Goal: Information Seeking & Learning: Learn about a topic

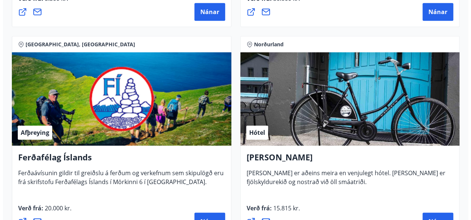
scroll to position [370, 0]
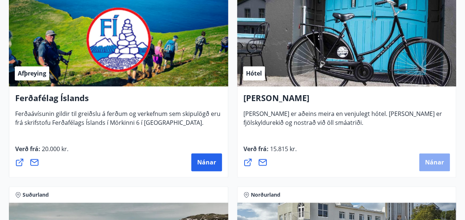
click at [435, 162] on span "Nánar" at bounding box center [434, 162] width 19 height 8
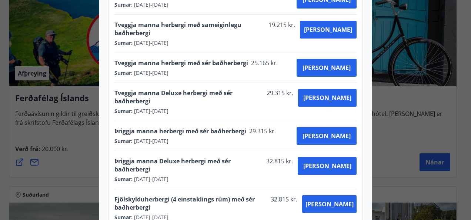
scroll to position [223, 0]
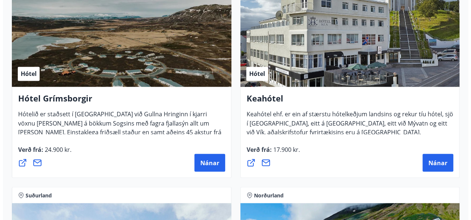
scroll to position [583, 0]
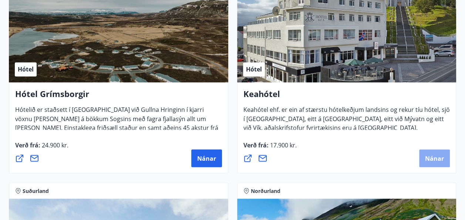
click at [432, 154] on span "Nánar" at bounding box center [434, 158] width 19 height 8
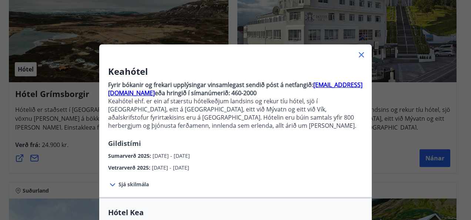
click at [108, 182] on icon at bounding box center [112, 184] width 9 height 9
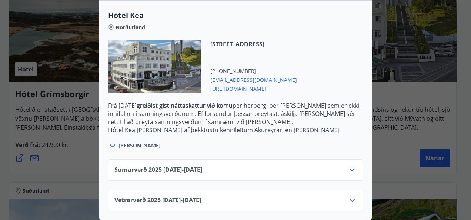
scroll to position [269, 0]
click at [348, 165] on icon at bounding box center [352, 169] width 9 height 9
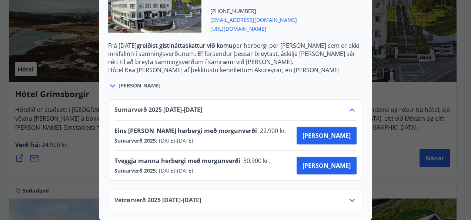
scroll to position [328, 0]
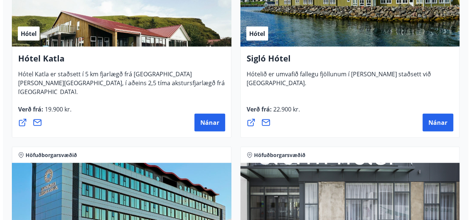
scroll to position [841, 0]
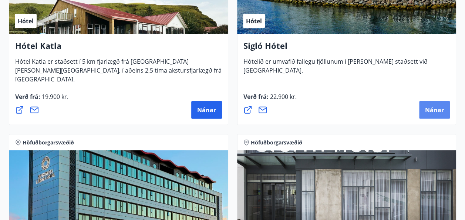
click at [435, 107] on span "Nánar" at bounding box center [434, 110] width 19 height 8
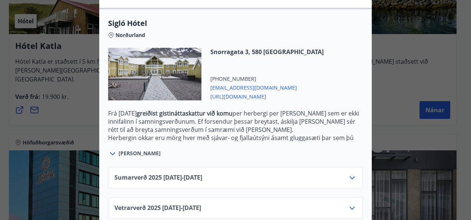
scroll to position [202, 0]
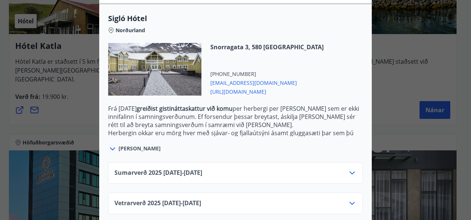
click at [348, 168] on icon at bounding box center [352, 172] width 9 height 9
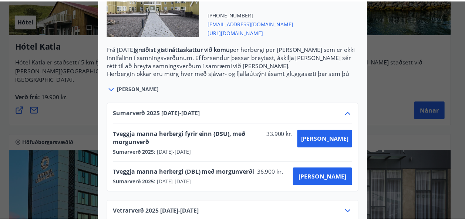
scroll to position [0, 0]
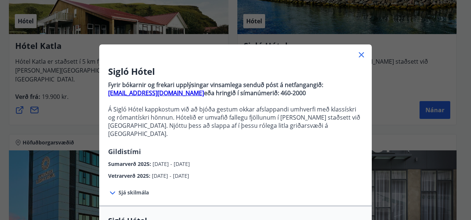
click at [428, 63] on div "Sigló Hótel Fyrir bókarnir og frekari upplýsingar vinsamlega senduð póst á netf…" at bounding box center [235, 110] width 471 height 220
click at [357, 51] on icon at bounding box center [361, 54] width 9 height 9
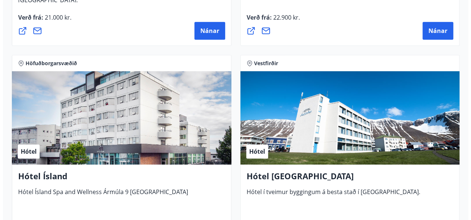
scroll to position [1768, 0]
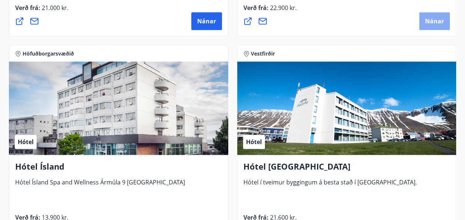
click at [433, 21] on span "Nánar" at bounding box center [434, 21] width 19 height 8
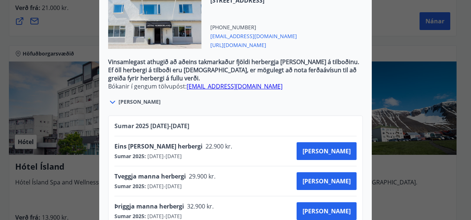
scroll to position [289, 0]
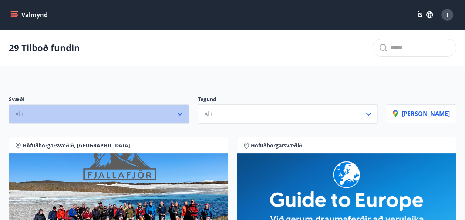
click at [184, 110] on icon "button" at bounding box center [179, 114] width 9 height 9
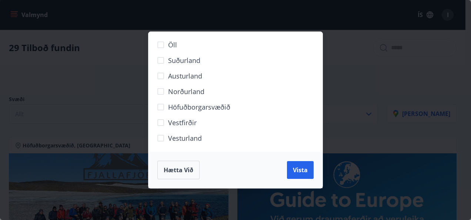
click at [400, 63] on div "Öll Suðurland Austurland Norðurland Höfuðborgarsvæðið Vestfirðir Vesturland Hæt…" at bounding box center [235, 110] width 471 height 220
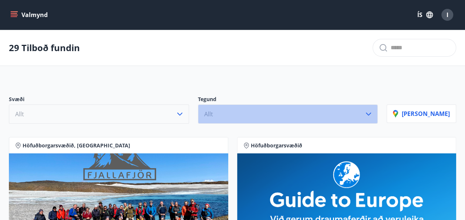
click at [373, 113] on icon "button" at bounding box center [368, 114] width 9 height 9
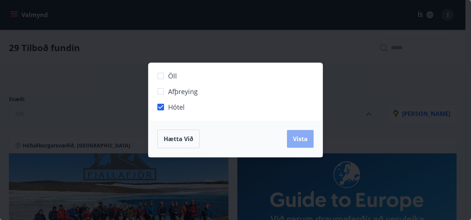
click at [295, 141] on span "Vista" at bounding box center [300, 139] width 15 height 8
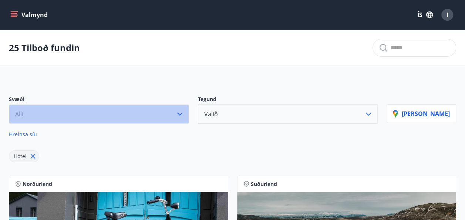
click at [184, 111] on icon "button" at bounding box center [179, 114] width 9 height 9
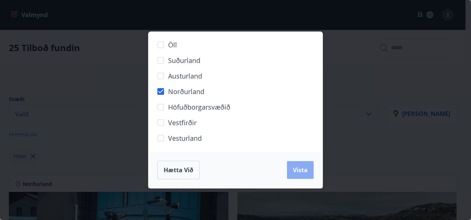
click at [304, 170] on span "Vista" at bounding box center [300, 170] width 15 height 8
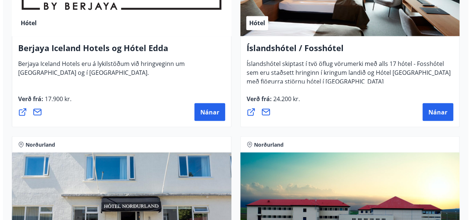
scroll to position [653, 0]
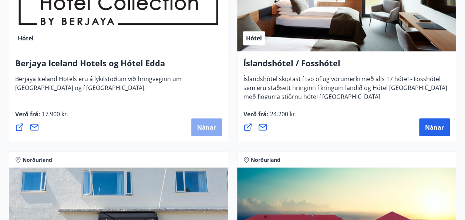
click at [205, 125] on span "Nánar" at bounding box center [206, 127] width 19 height 8
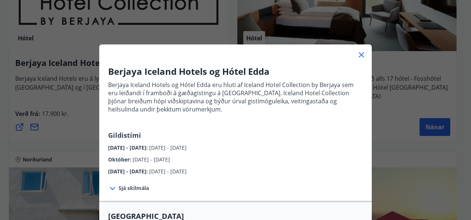
click at [108, 184] on icon at bounding box center [112, 188] width 9 height 9
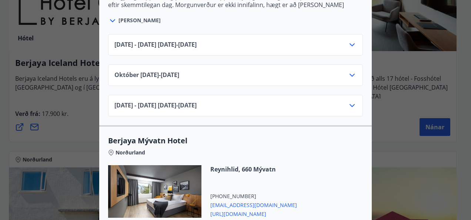
scroll to position [388, 0]
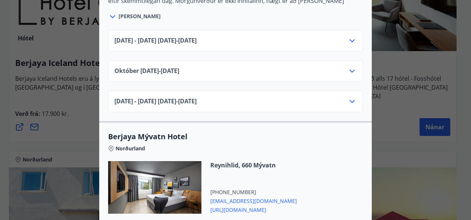
click at [348, 40] on icon at bounding box center [352, 40] width 9 height 9
